Goal: Task Accomplishment & Management: Manage account settings

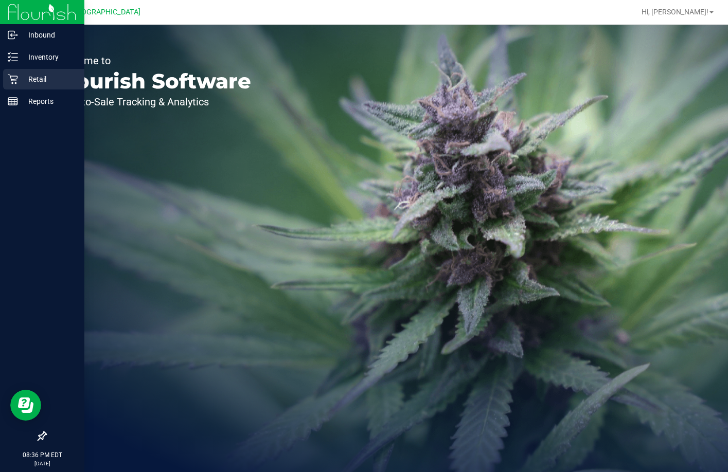
click at [60, 72] on div "Retail" at bounding box center [43, 79] width 81 height 21
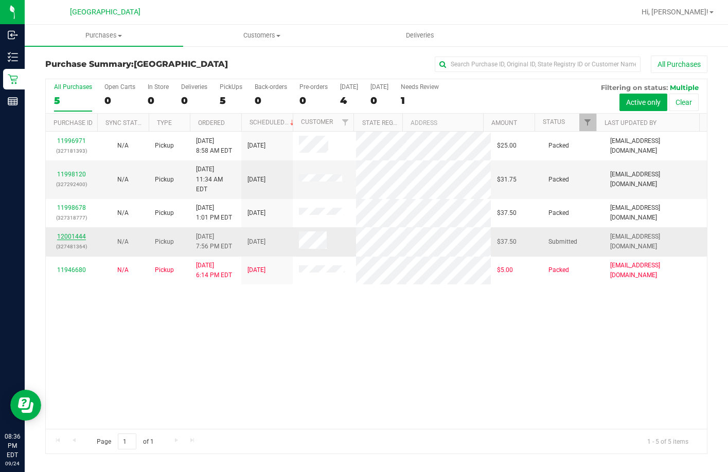
click at [73, 233] on link "12001444" at bounding box center [71, 236] width 29 height 7
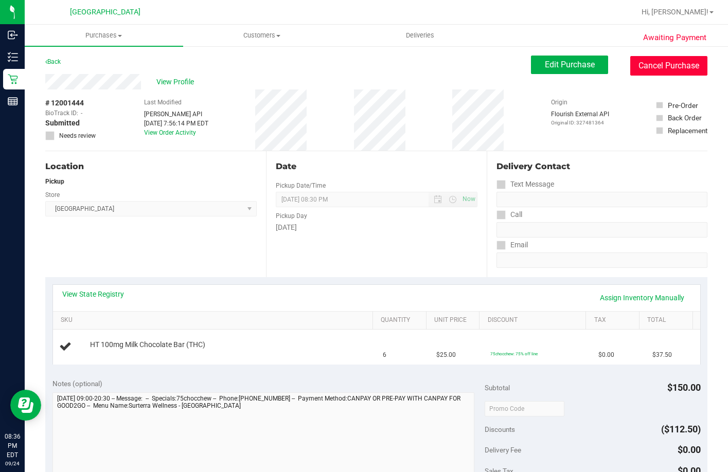
click at [648, 72] on button "Cancel Purchase" at bounding box center [668, 66] width 77 height 20
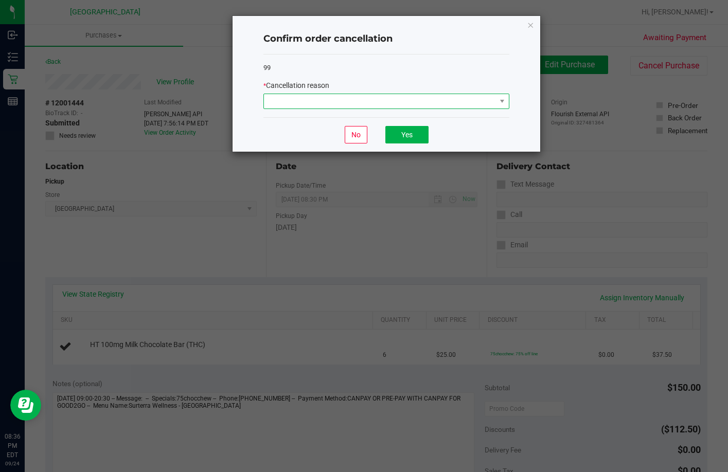
click at [359, 98] on span at bounding box center [380, 101] width 232 height 14
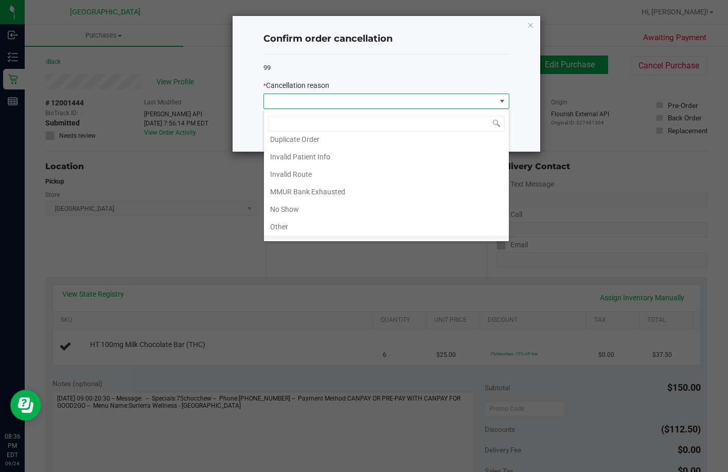
scroll to position [55, 0]
drag, startPoint x: 319, startPoint y: 192, endPoint x: 443, endPoint y: 128, distance: 139.2
click at [321, 190] on li "Other" at bounding box center [386, 195] width 245 height 17
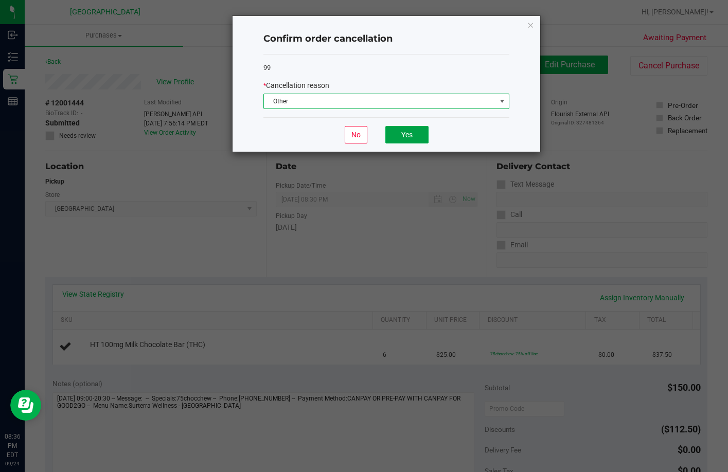
click at [420, 130] on button "Yes" at bounding box center [406, 134] width 43 height 17
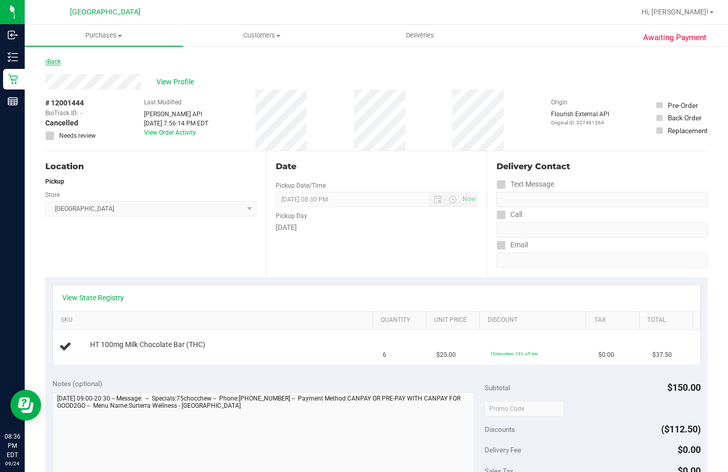
click at [57, 58] on link "Back" at bounding box center [52, 61] width 15 height 7
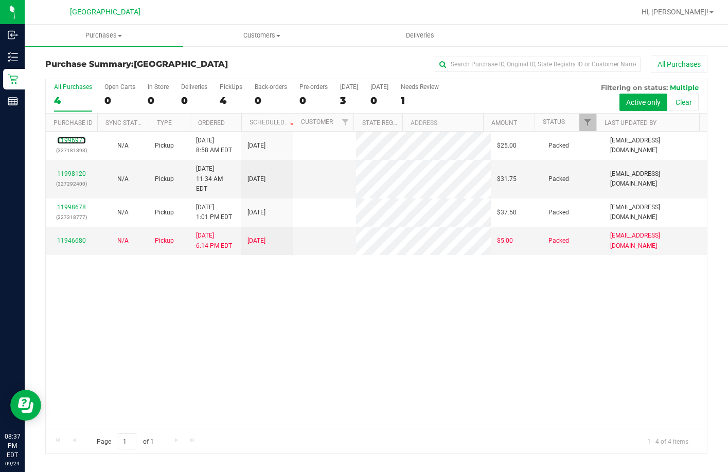
click at [72, 140] on link "11996971" at bounding box center [71, 140] width 29 height 7
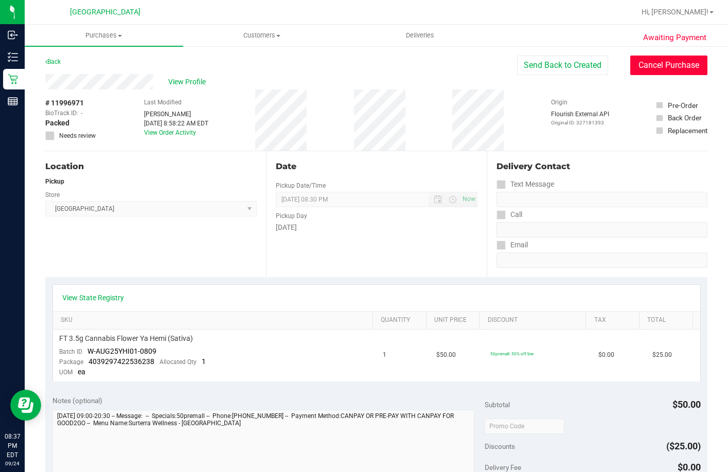
drag, startPoint x: 676, startPoint y: 63, endPoint x: 667, endPoint y: 65, distance: 9.6
click at [667, 65] on button "Cancel Purchase" at bounding box center [668, 66] width 77 height 20
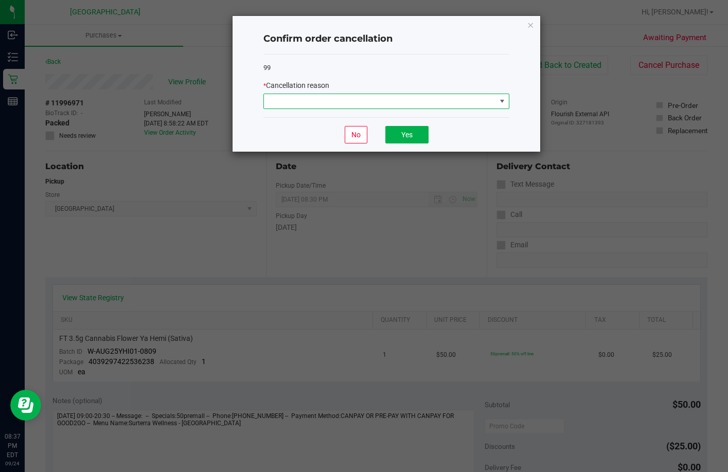
click at [345, 100] on span at bounding box center [380, 101] width 232 height 14
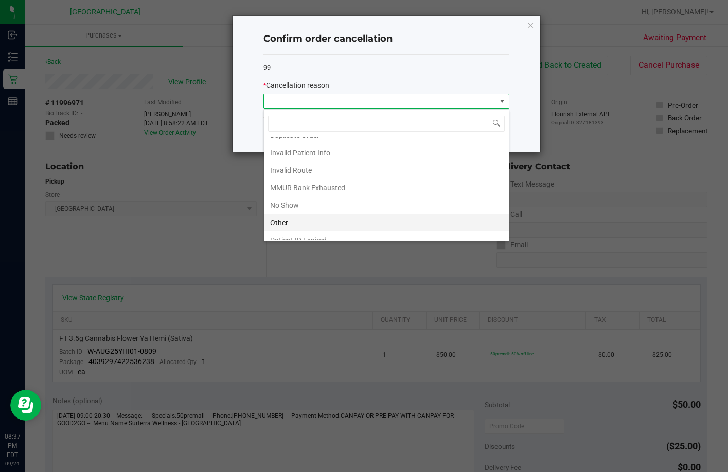
scroll to position [55, 0]
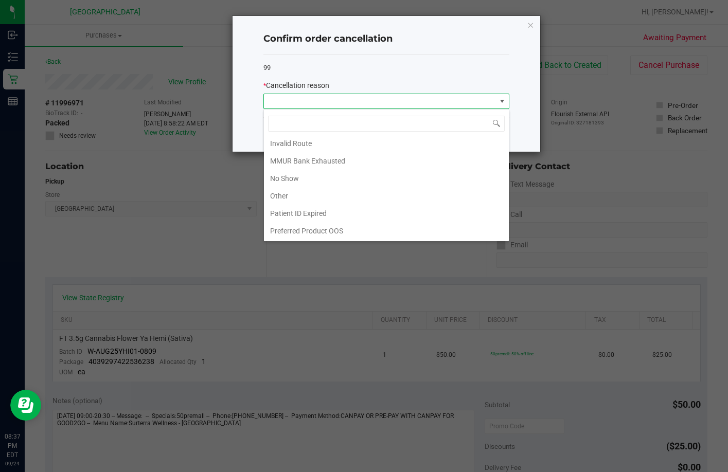
drag, startPoint x: 301, startPoint y: 179, endPoint x: 336, endPoint y: 185, distance: 35.5
click at [305, 179] on li "No Show" at bounding box center [386, 178] width 245 height 17
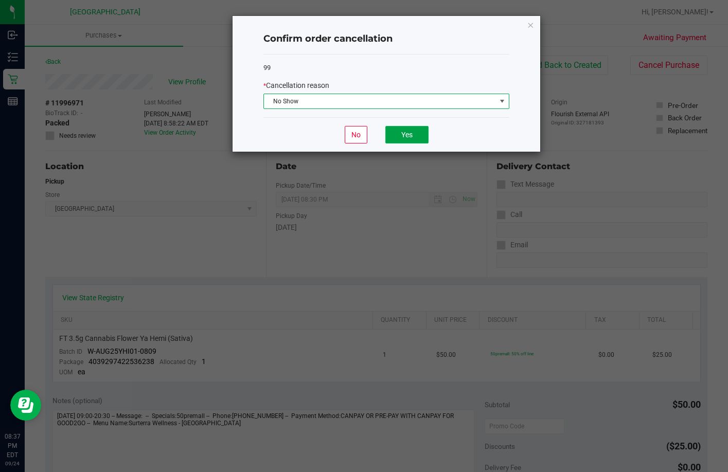
click at [401, 140] on button "Yes" at bounding box center [406, 134] width 43 height 17
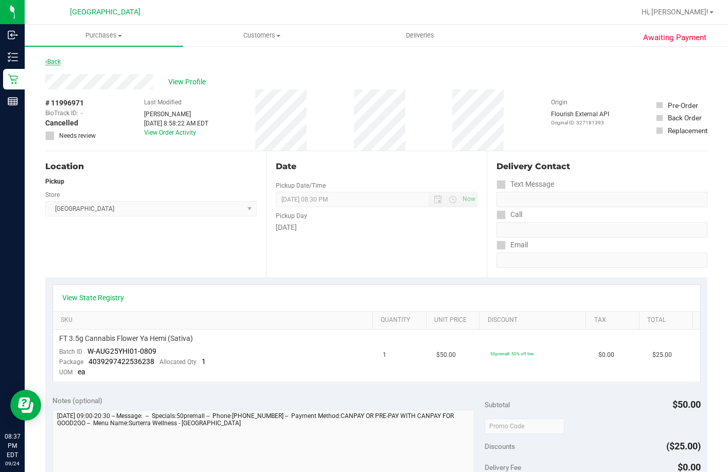
click at [55, 63] on link "Back" at bounding box center [52, 61] width 15 height 7
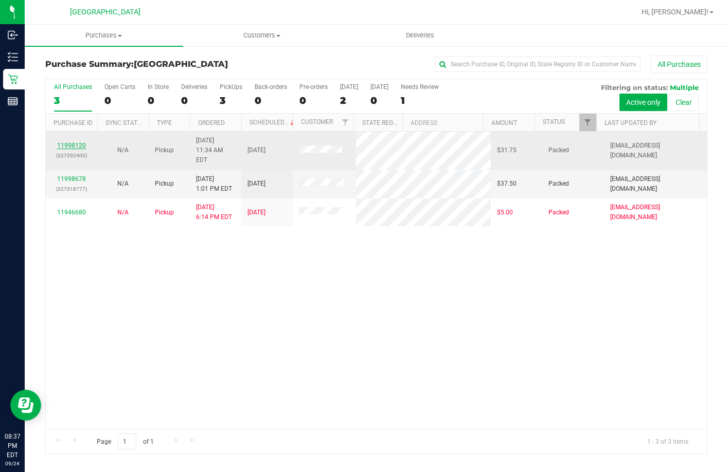
click at [66, 142] on link "11998120" at bounding box center [71, 145] width 29 height 7
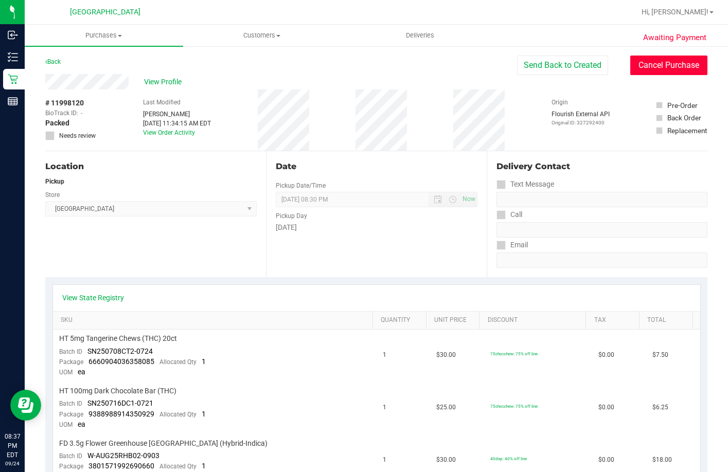
click at [645, 68] on button "Cancel Purchase" at bounding box center [668, 66] width 77 height 20
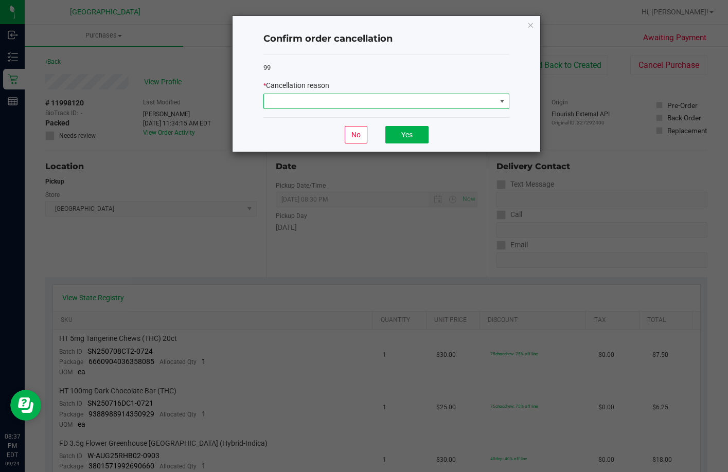
click at [273, 107] on span at bounding box center [380, 101] width 232 height 14
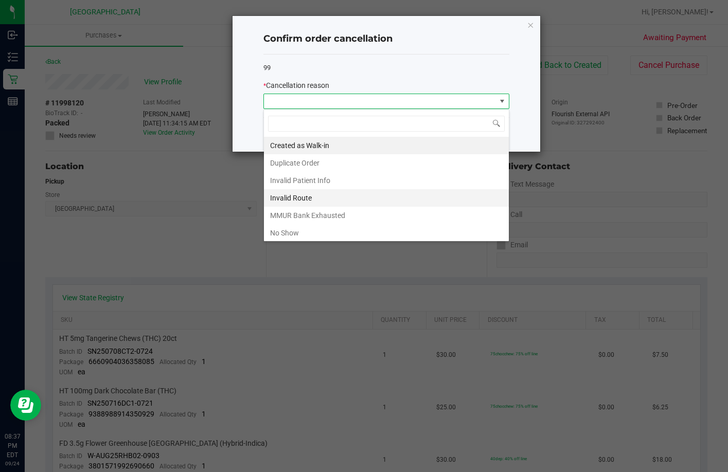
scroll to position [15, 246]
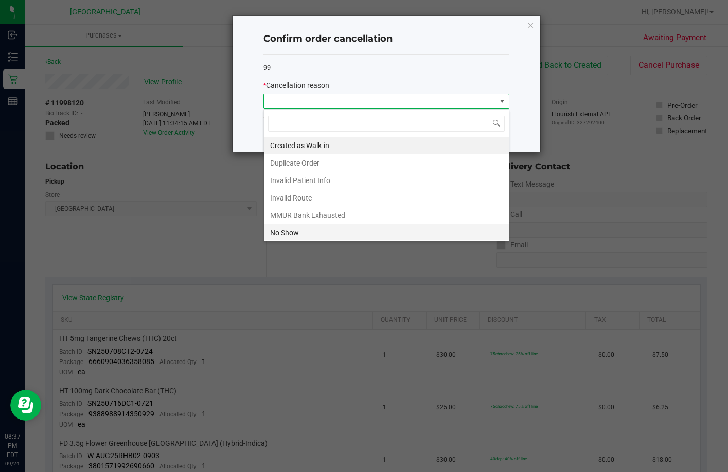
click at [317, 226] on li "No Show" at bounding box center [386, 232] width 245 height 17
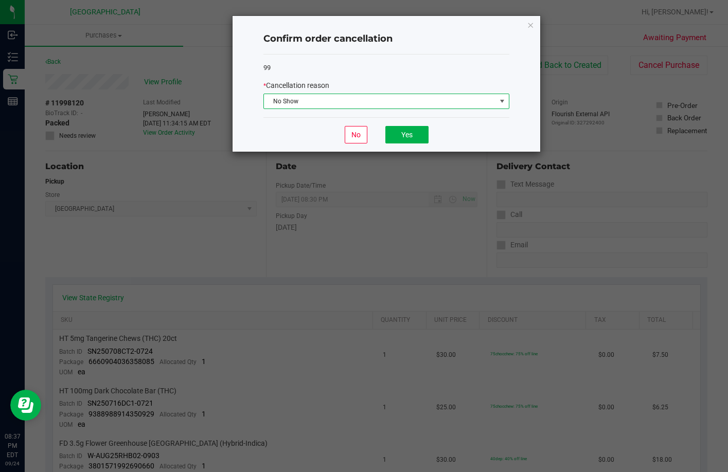
click at [384, 145] on div "No Yes" at bounding box center [386, 134] width 246 height 34
click at [388, 136] on button "Yes" at bounding box center [406, 134] width 43 height 17
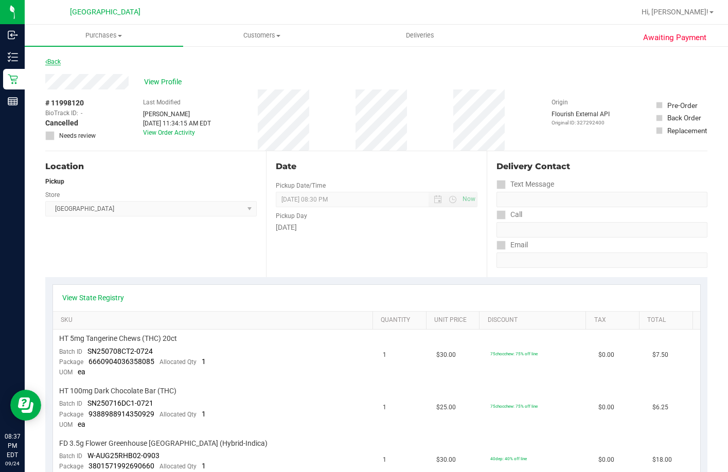
click at [54, 64] on link "Back" at bounding box center [52, 61] width 15 height 7
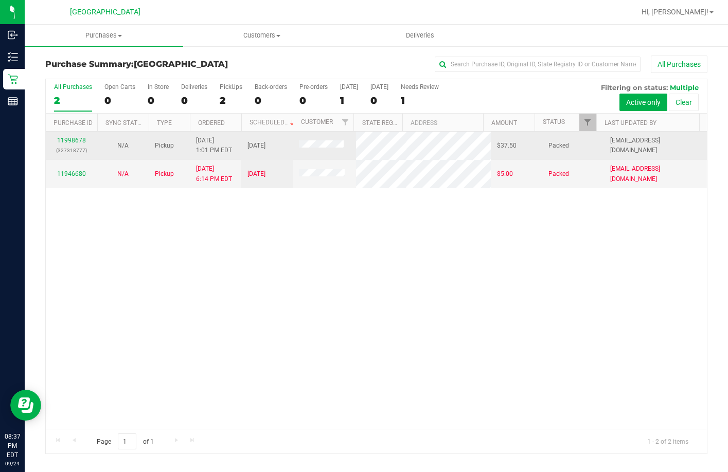
click at [76, 144] on div "11998678 (327318777)" at bounding box center [71, 146] width 39 height 20
click at [70, 138] on link "11998678" at bounding box center [71, 140] width 29 height 7
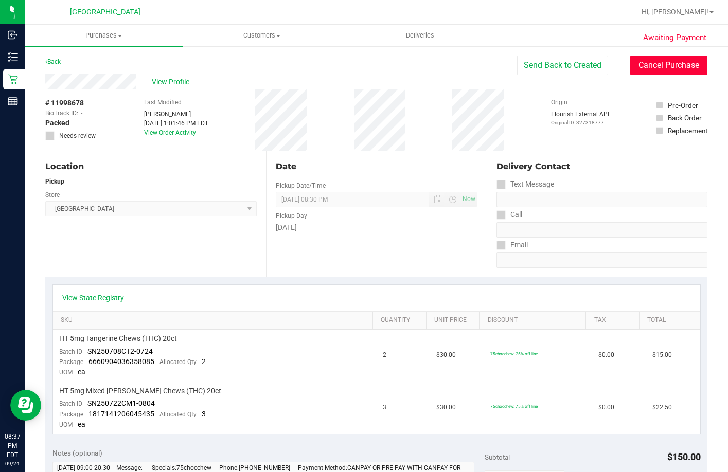
click at [670, 62] on button "Cancel Purchase" at bounding box center [668, 66] width 77 height 20
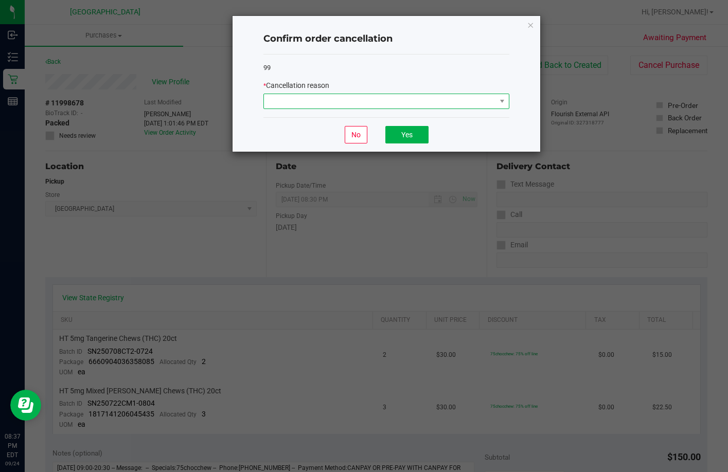
click at [334, 108] on span at bounding box center [380, 101] width 232 height 14
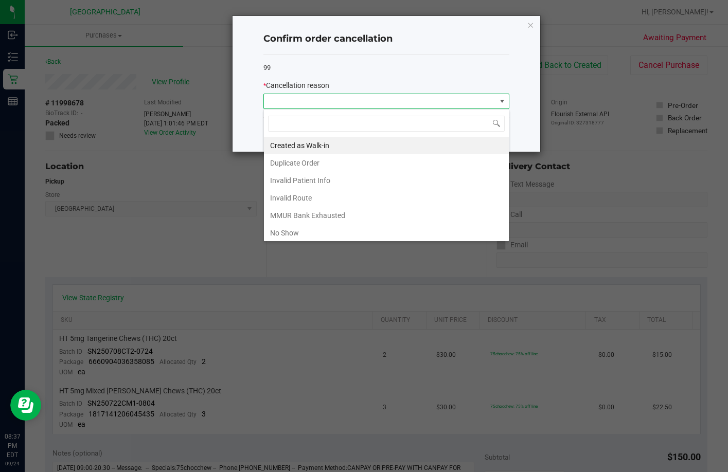
scroll to position [55, 0]
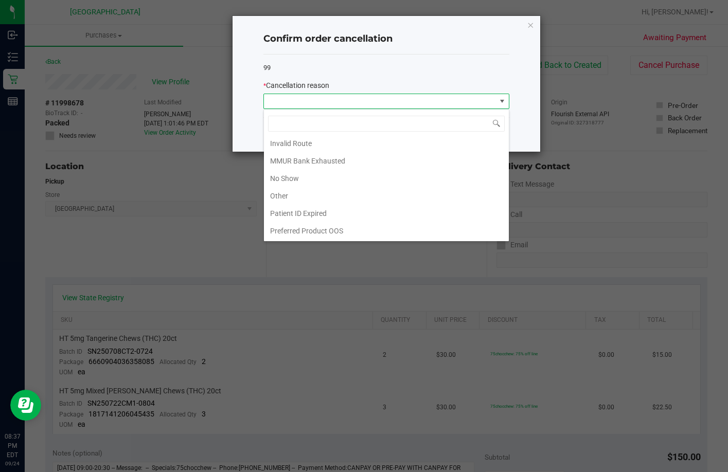
drag, startPoint x: 279, startPoint y: 179, endPoint x: 378, endPoint y: 136, distance: 107.6
click at [286, 177] on li "No Show" at bounding box center [386, 178] width 245 height 17
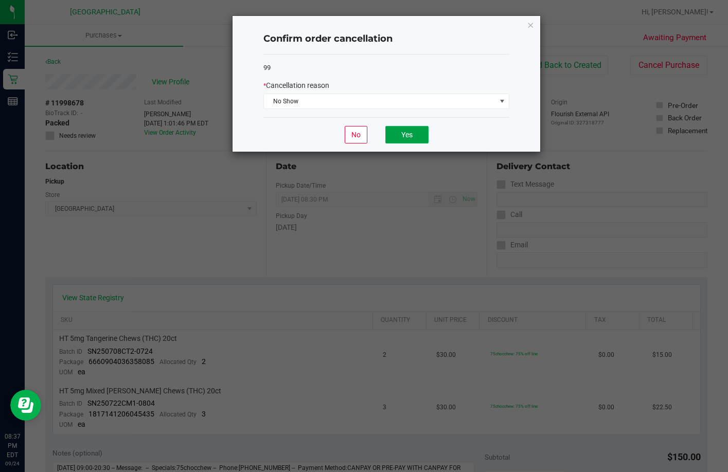
click at [393, 137] on button "Yes" at bounding box center [406, 134] width 43 height 17
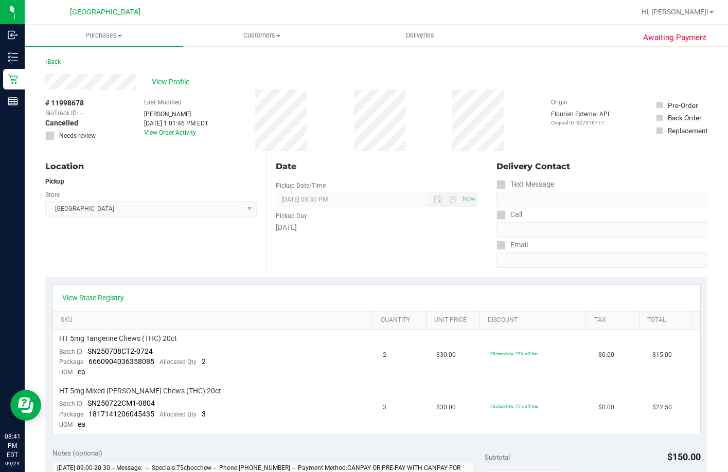
click at [52, 60] on link "Back" at bounding box center [52, 61] width 15 height 7
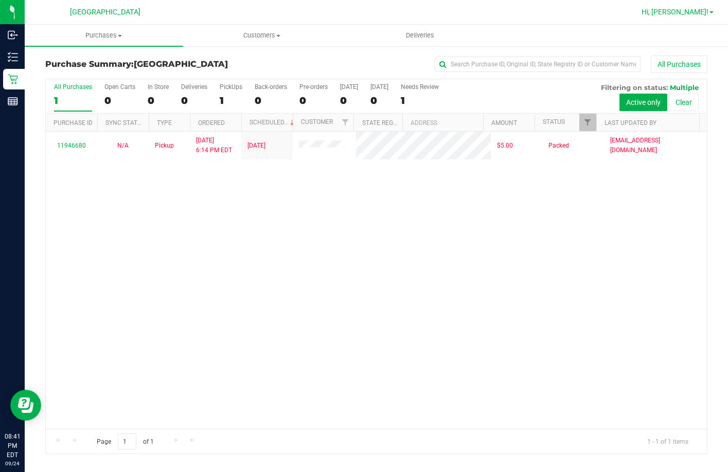
click at [701, 8] on span "Hi, [PERSON_NAME]!" at bounding box center [675, 12] width 67 height 8
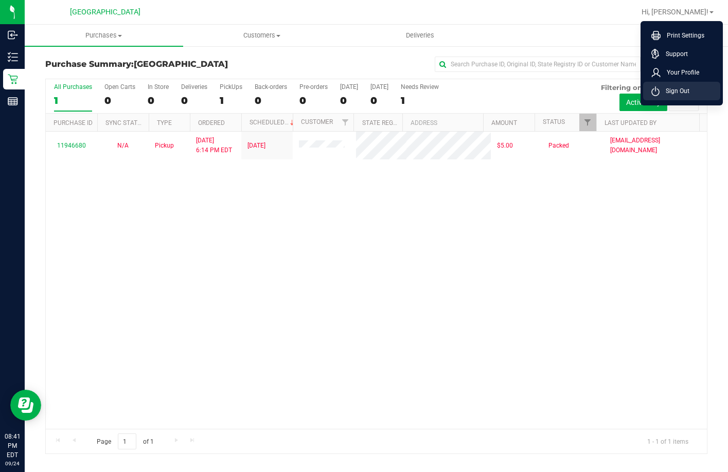
click at [682, 89] on span "Sign Out" at bounding box center [675, 91] width 30 height 10
